Goal: Browse casually: Explore the website without a specific task or goal

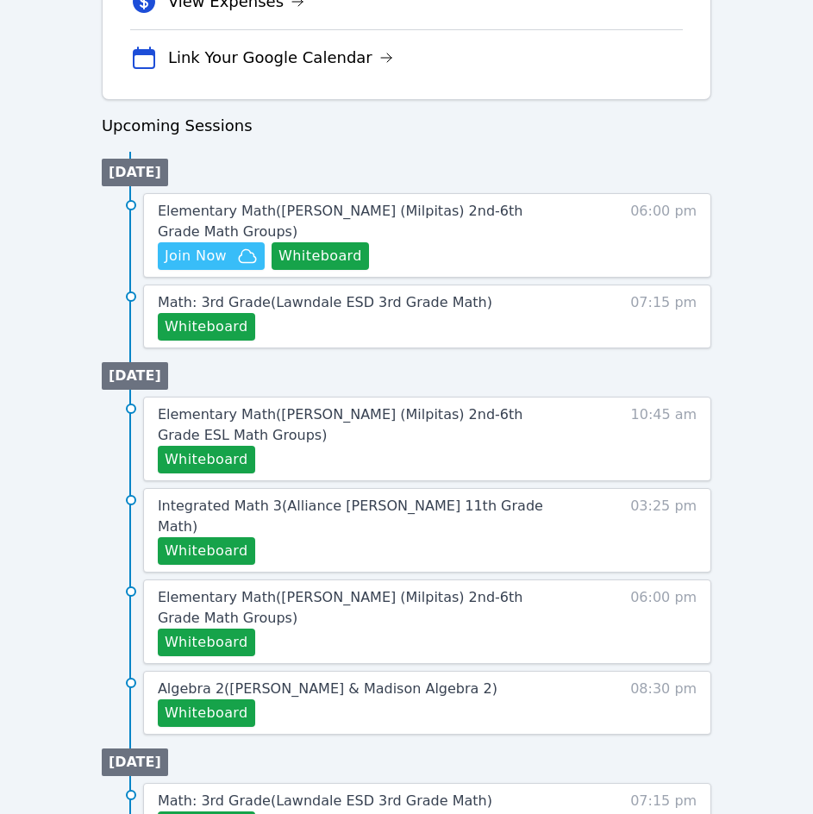
scroll to position [767, 0]
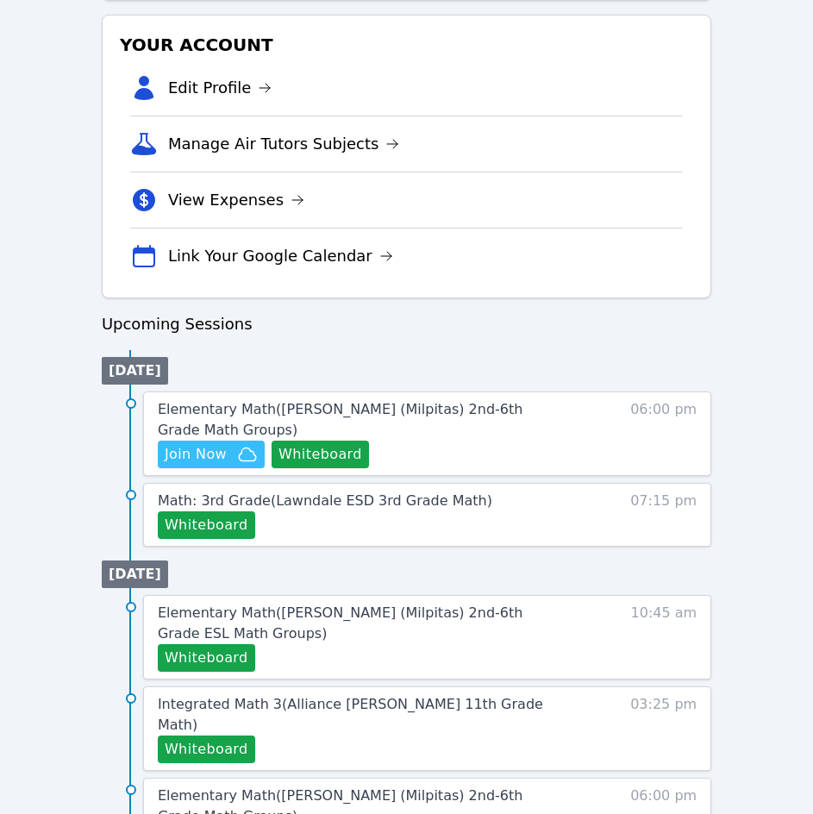
scroll to position [562, 0]
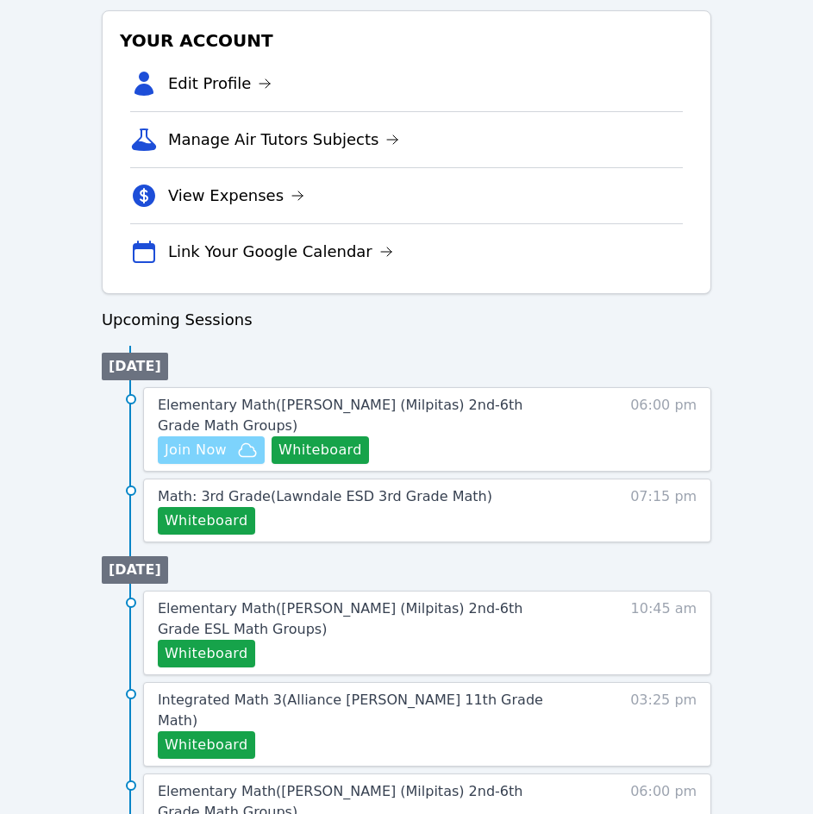
click at [191, 440] on span "Join Now" at bounding box center [196, 450] width 62 height 21
